Goal: Navigation & Orientation: Find specific page/section

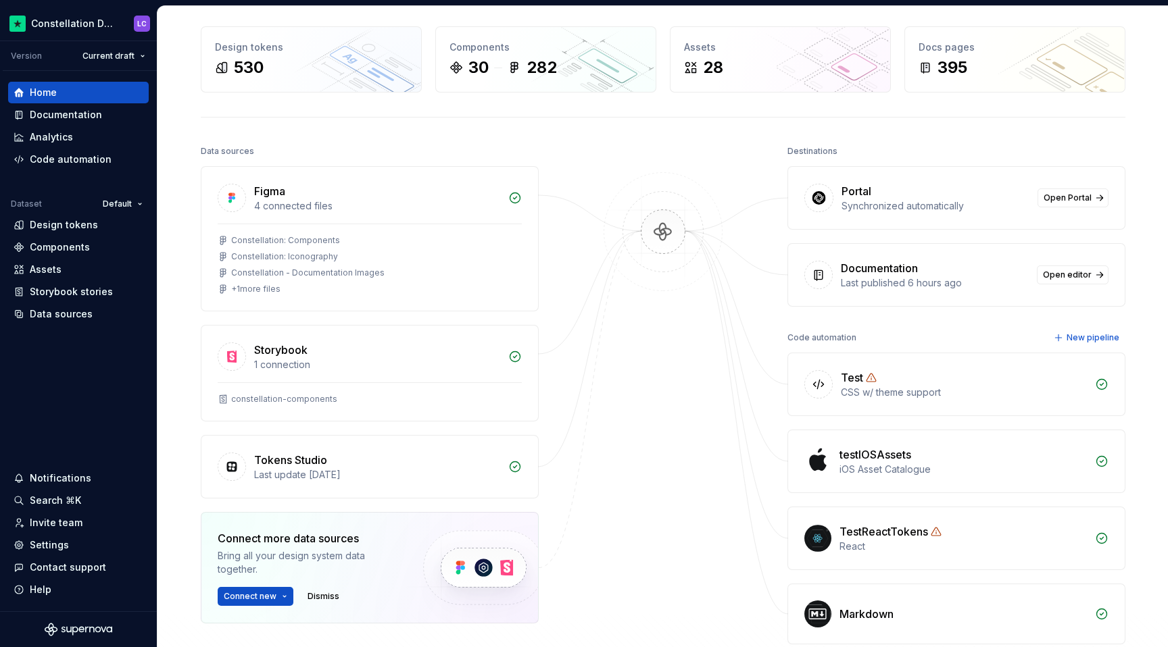
scroll to position [72, 0]
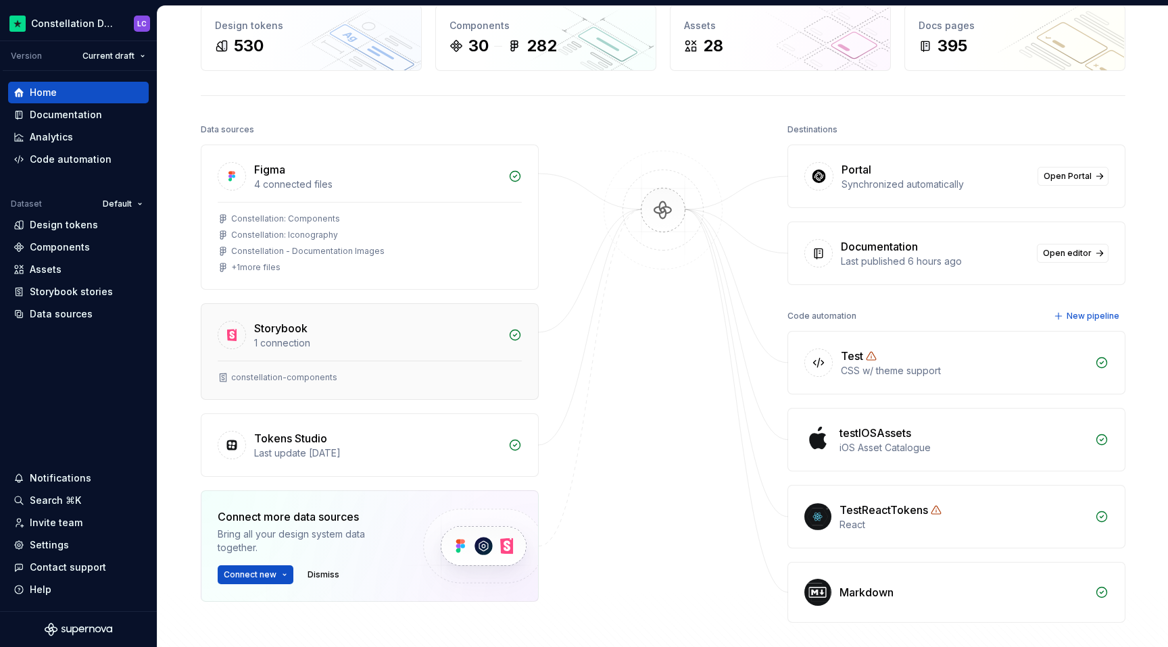
click at [385, 338] on div "1 connection" at bounding box center [377, 344] width 246 height 14
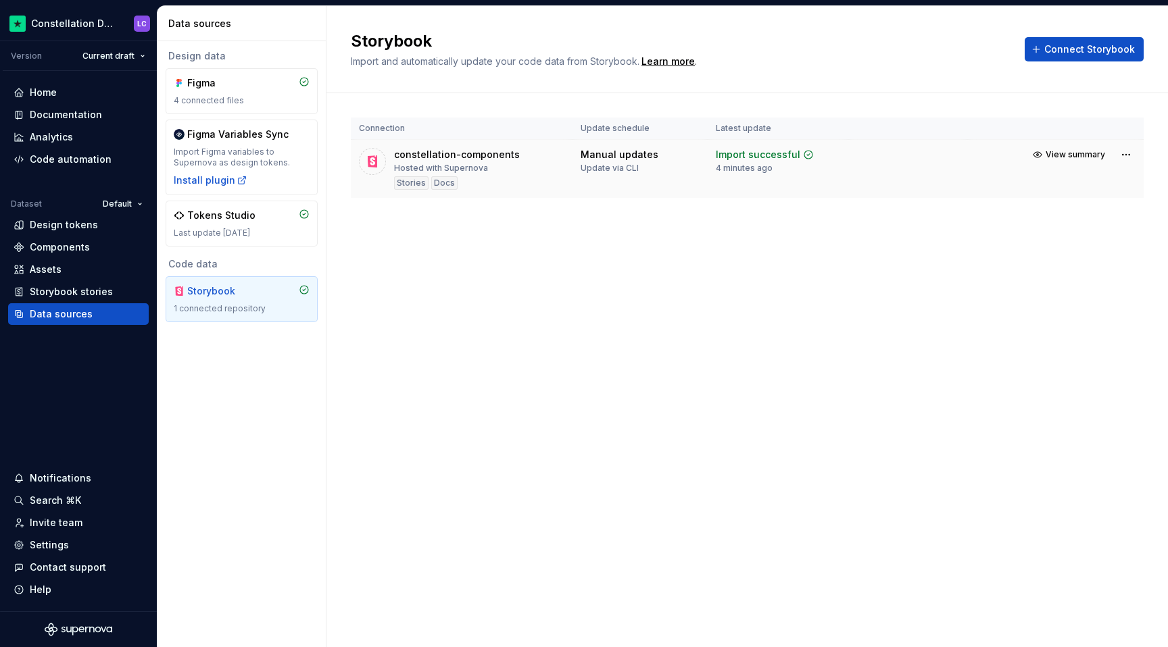
click at [404, 182] on div "Stories" at bounding box center [411, 183] width 34 height 14
click at [451, 189] on div "Docs" at bounding box center [444, 183] width 26 height 14
click at [1092, 154] on span "View summary" at bounding box center [1074, 154] width 59 height 11
